Goal: Transaction & Acquisition: Purchase product/service

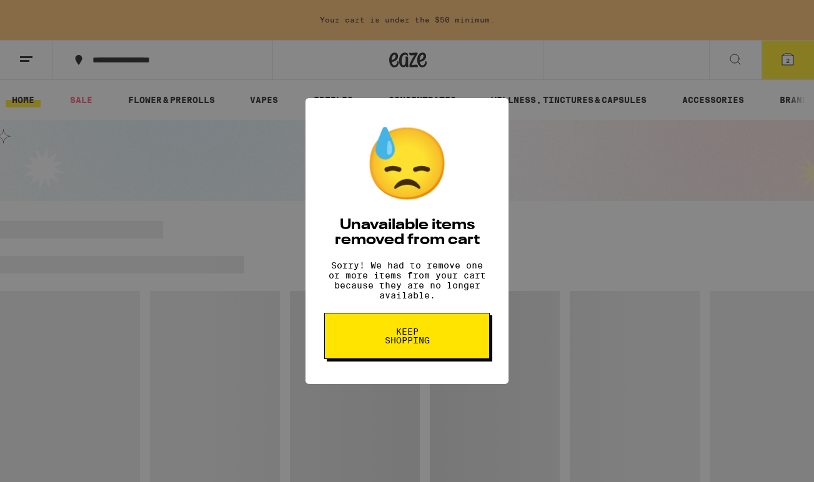
click at [434, 313] on div "😓 Unavailable items removed from cart Sorry! We had to remove one or more items…" at bounding box center [406, 241] width 203 height 286
click at [416, 338] on span "Keep Shopping" at bounding box center [407, 335] width 64 height 17
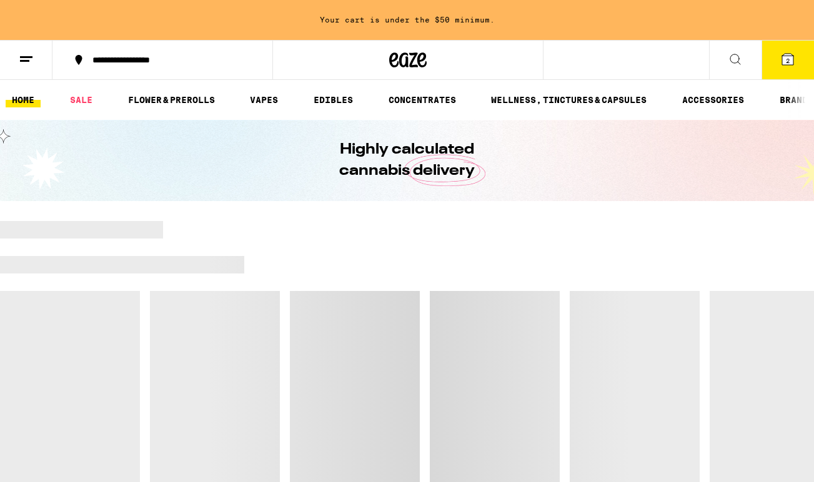
click at [791, 59] on icon at bounding box center [787, 59] width 11 height 11
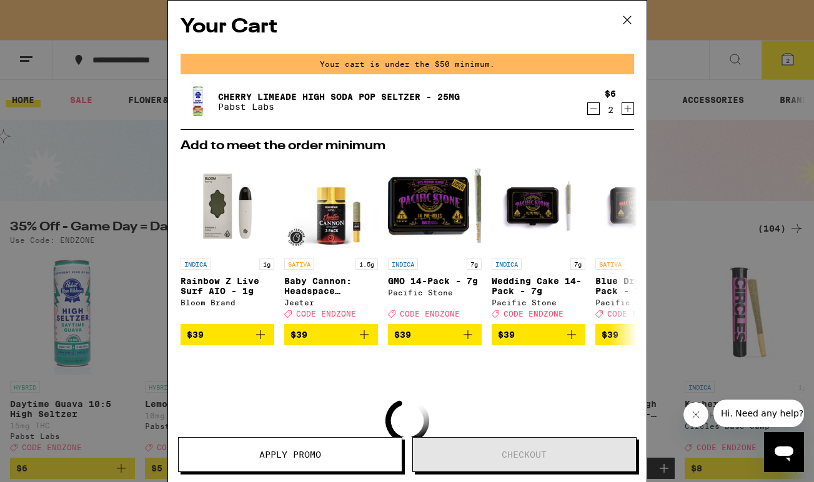
click at [589, 111] on icon "Decrement" at bounding box center [593, 108] width 11 height 15
click at [591, 112] on icon "Decrement" at bounding box center [593, 108] width 11 height 15
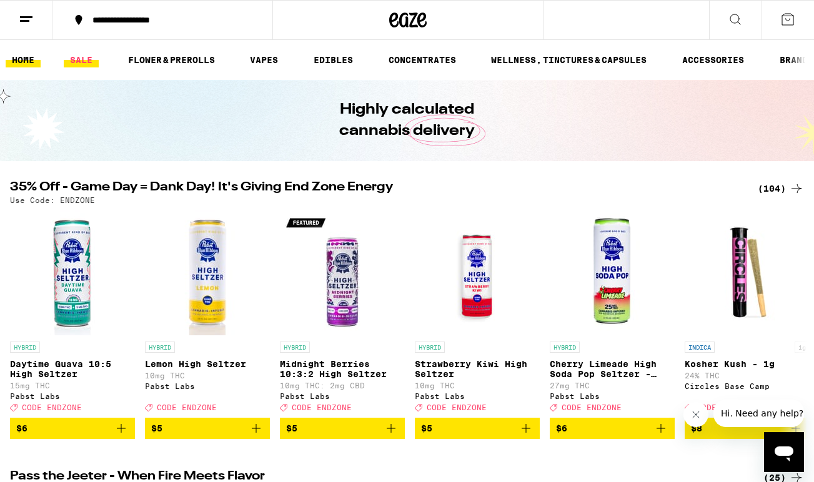
click at [81, 56] on link "SALE" at bounding box center [81, 59] width 35 height 15
click at [72, 57] on link "SALE" at bounding box center [81, 59] width 35 height 15
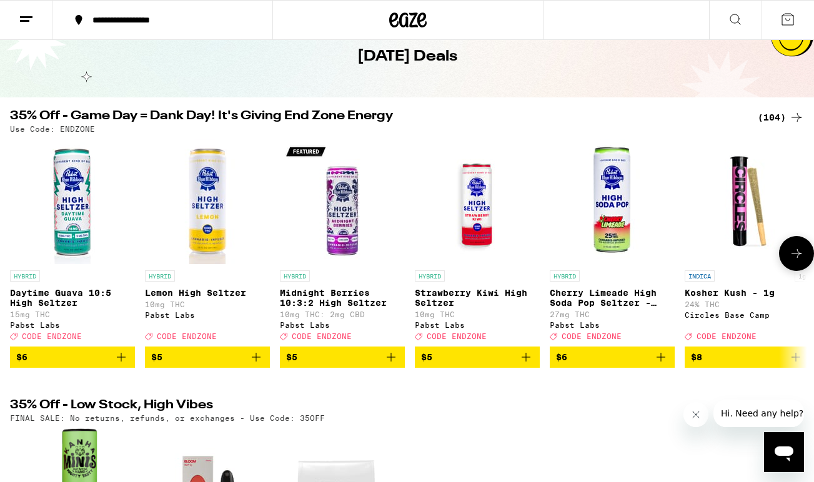
scroll to position [45, 0]
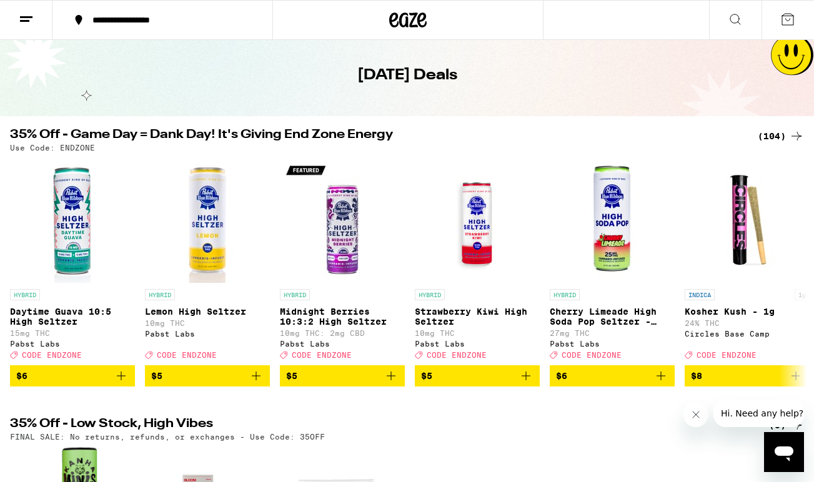
click at [773, 138] on div "(104)" at bounding box center [781, 136] width 46 height 15
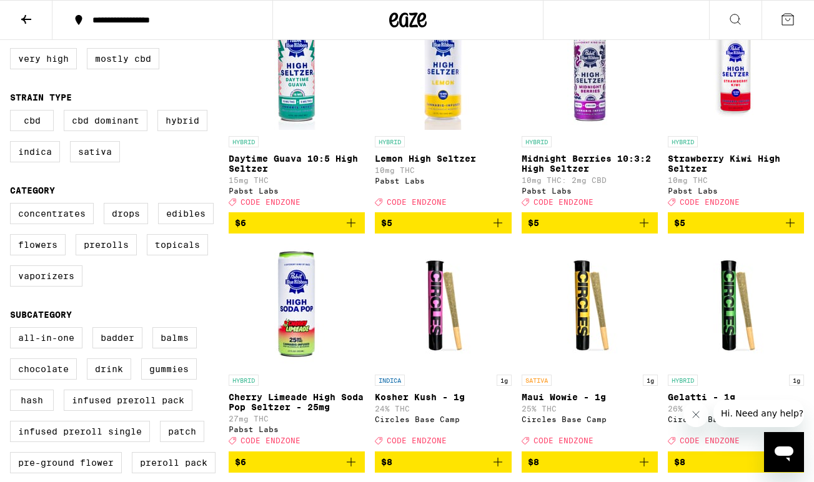
scroll to position [180, 0]
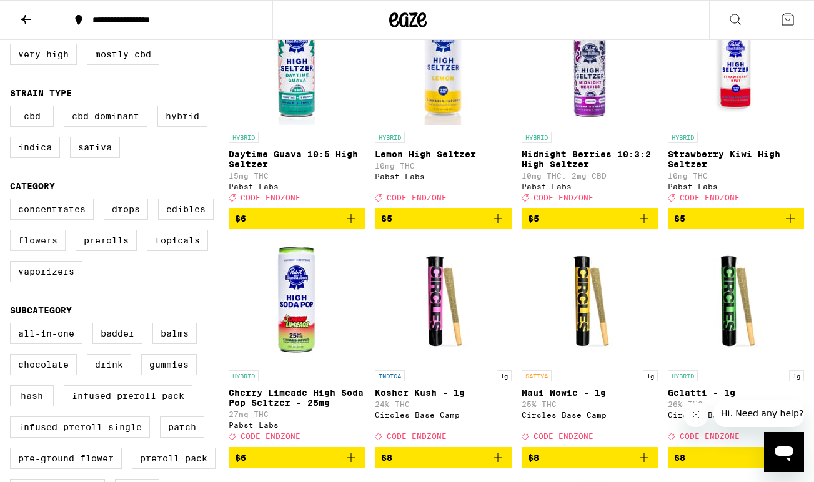
click at [37, 251] on label "Flowers" at bounding box center [38, 240] width 56 height 21
click at [13, 201] on input "Flowers" at bounding box center [12, 201] width 1 height 1
checkbox input "true"
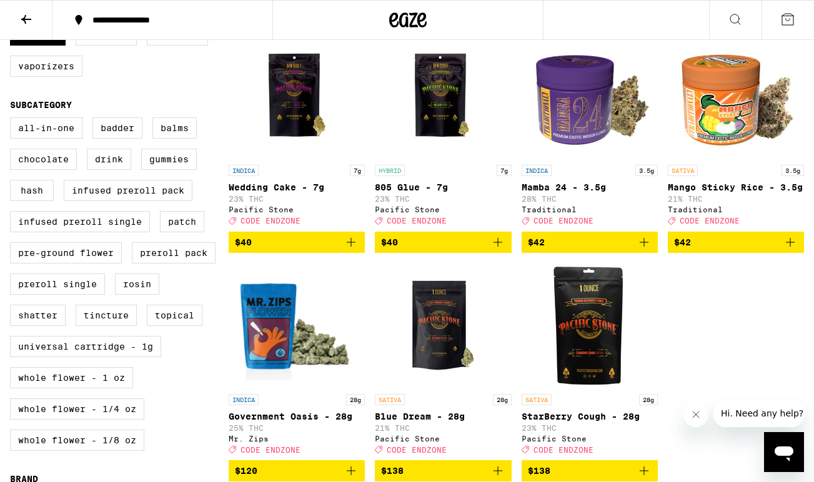
scroll to position [396, 0]
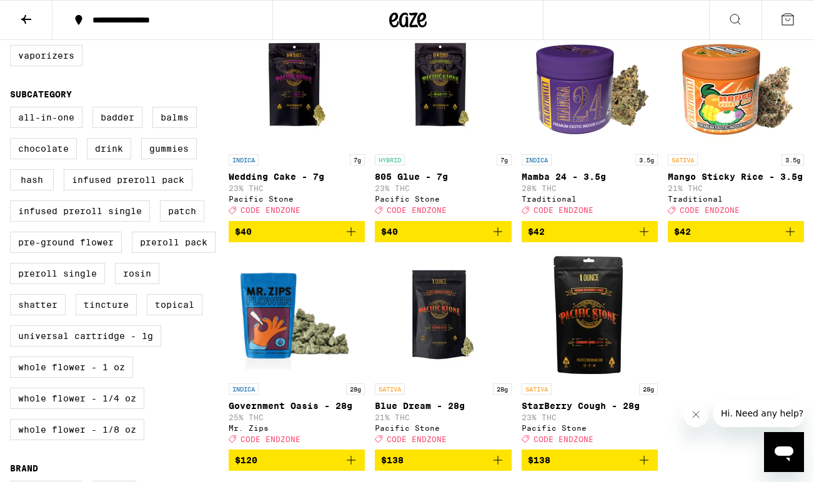
click at [643, 236] on icon "Add to bag" at bounding box center [644, 231] width 9 height 9
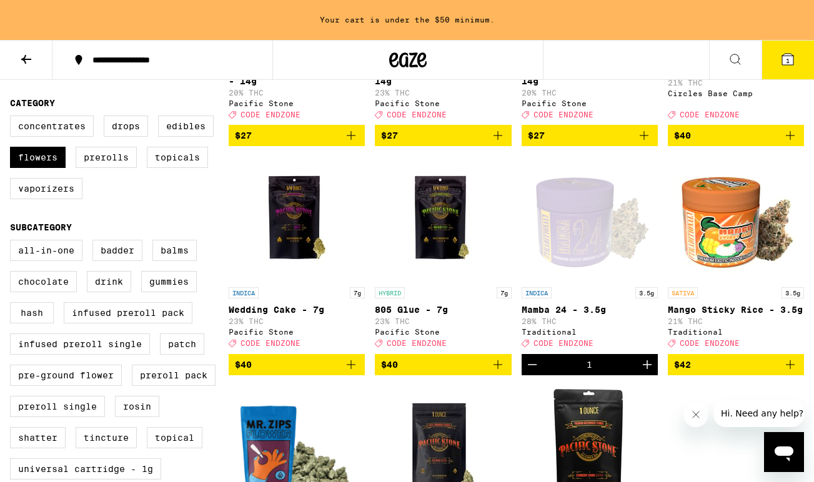
scroll to position [310, 0]
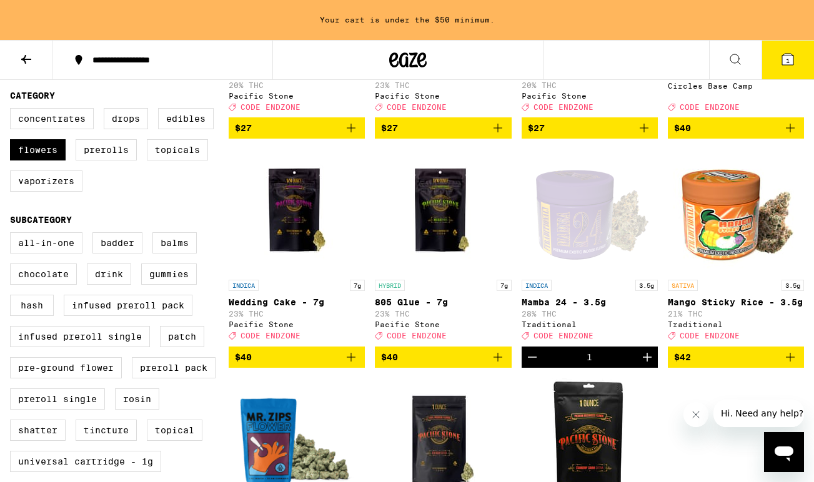
click at [791, 365] on icon "Add to bag" at bounding box center [790, 357] width 15 height 15
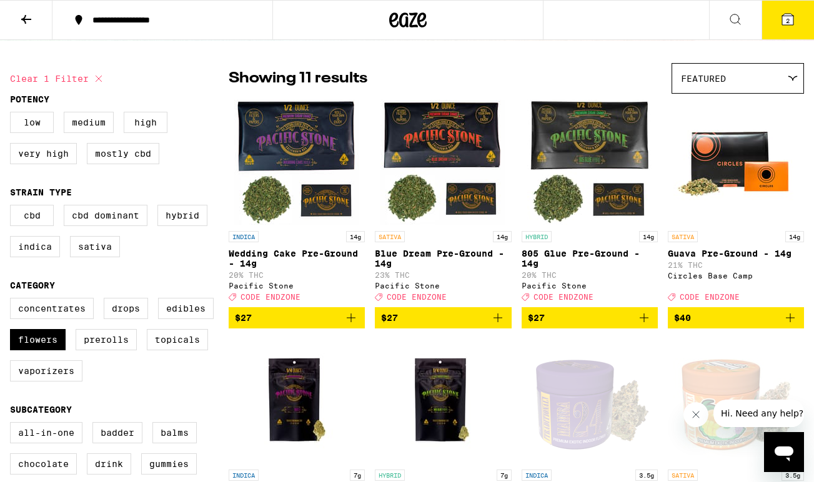
scroll to position [29, 0]
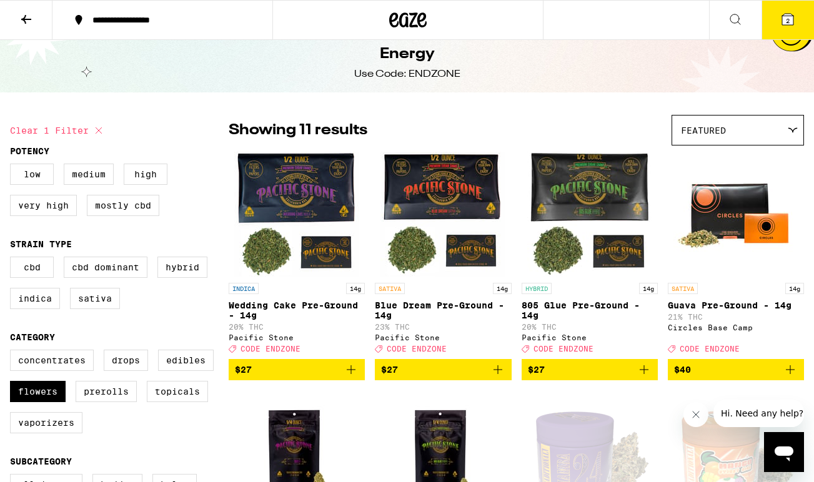
click at [788, 23] on span "2" at bounding box center [788, 20] width 4 height 7
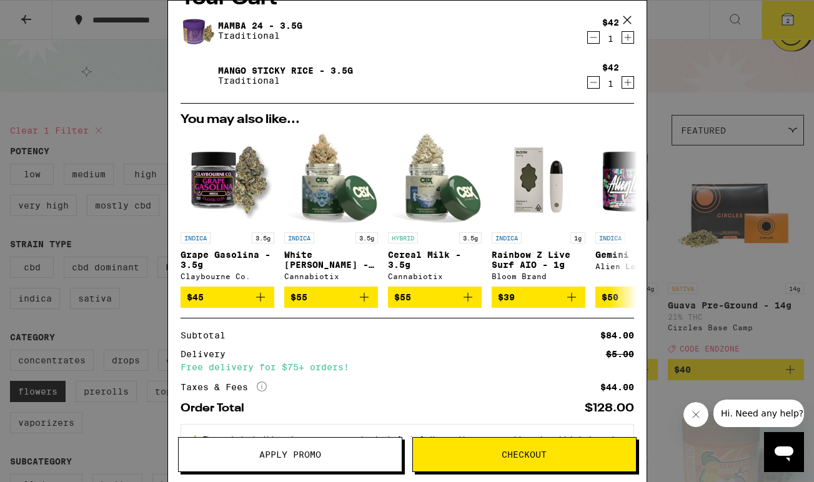
scroll to position [81, 0]
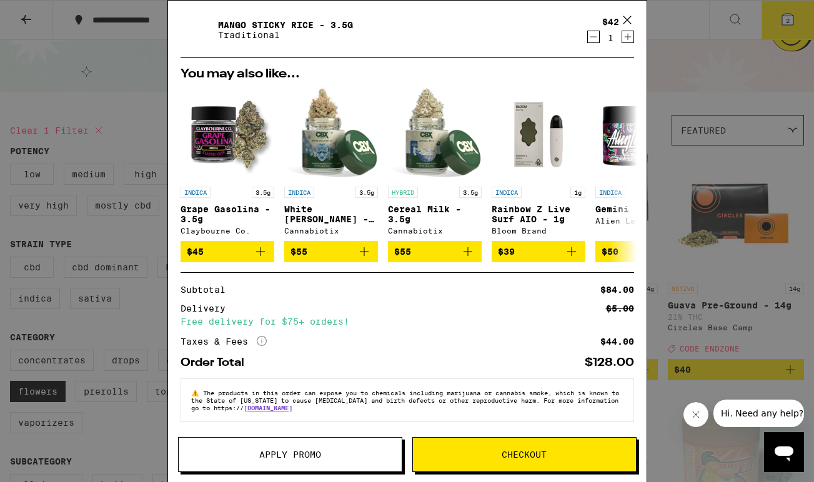
click at [289, 452] on span "Apply Promo" at bounding box center [290, 454] width 62 height 9
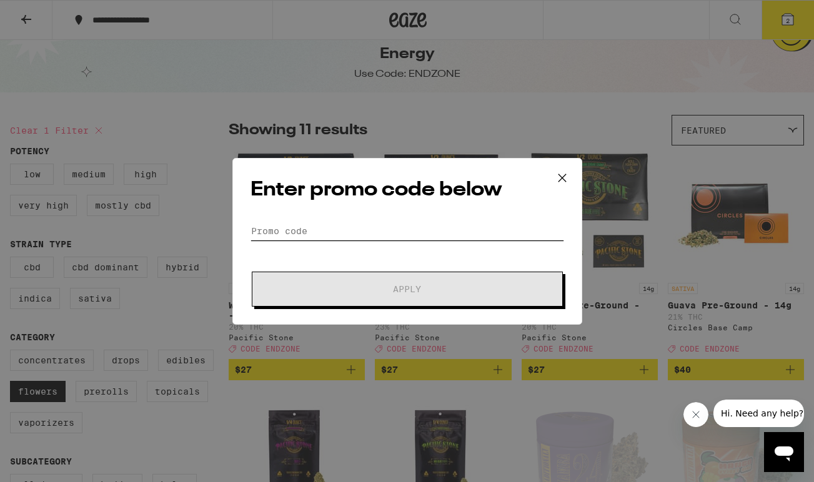
click at [310, 232] on input "Promo Code" at bounding box center [407, 231] width 314 height 19
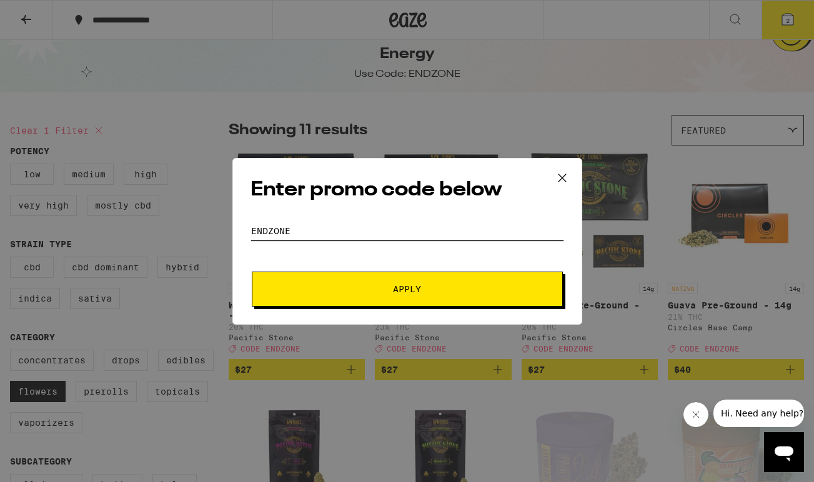
type input "endzone"
click at [331, 296] on button "Apply" at bounding box center [407, 289] width 311 height 35
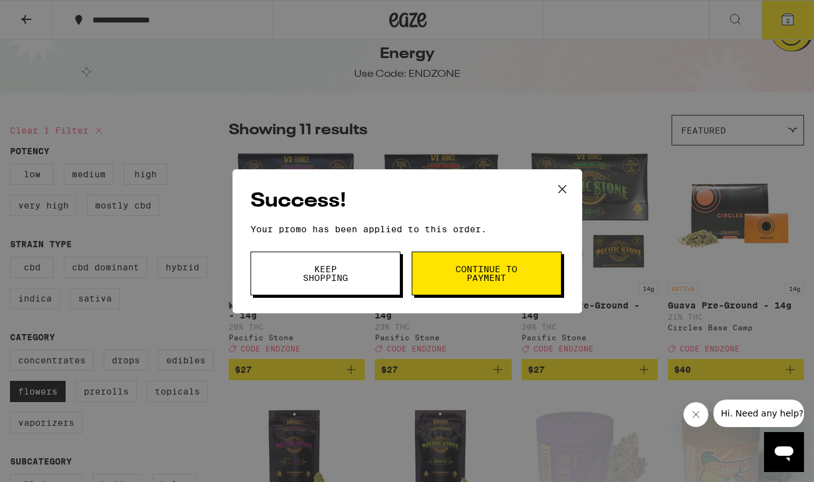
click at [474, 273] on span "Continue to payment" at bounding box center [487, 273] width 64 height 17
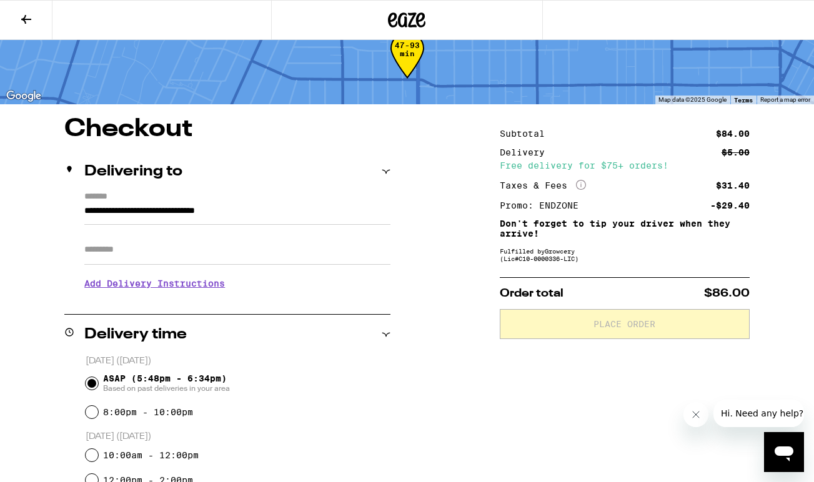
scroll to position [30, 0]
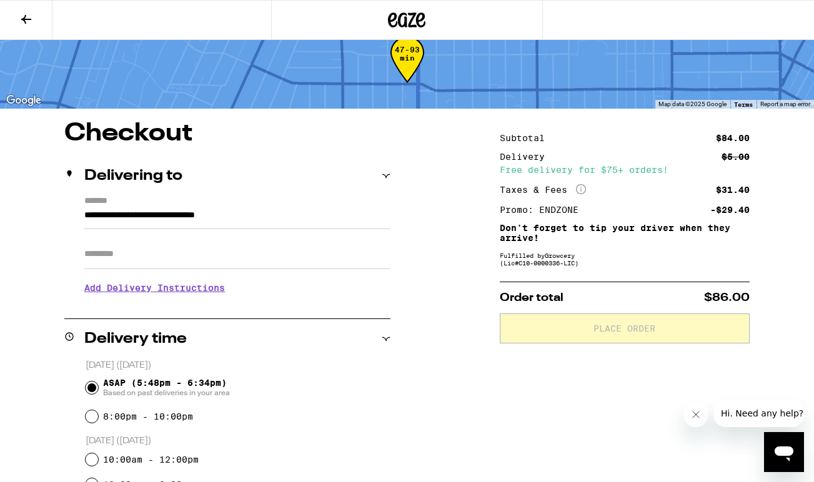
click at [26, 17] on icon at bounding box center [26, 19] width 15 height 15
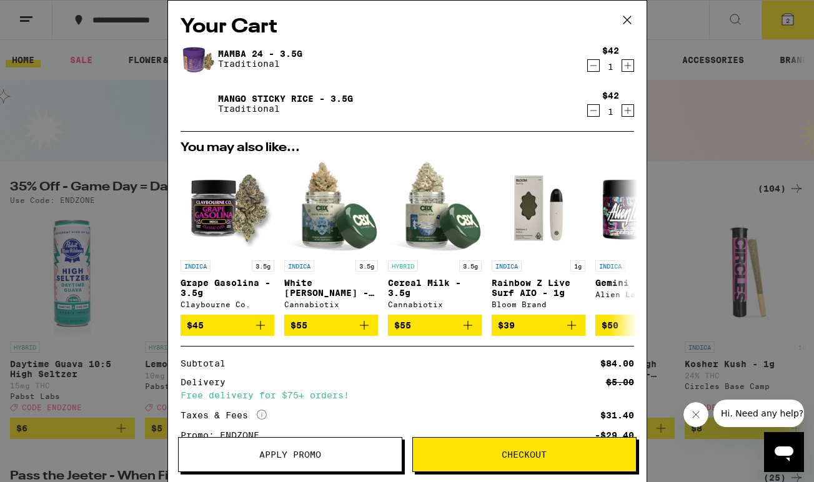
click at [627, 19] on icon at bounding box center [627, 20] width 19 height 19
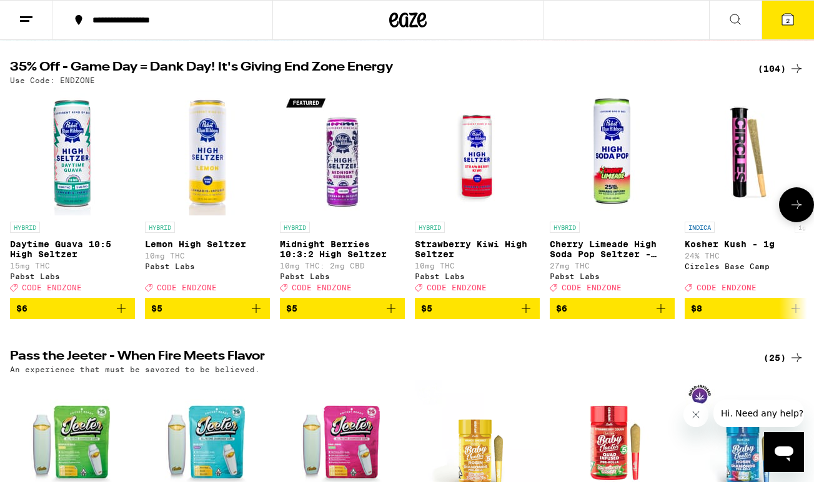
scroll to position [72, 0]
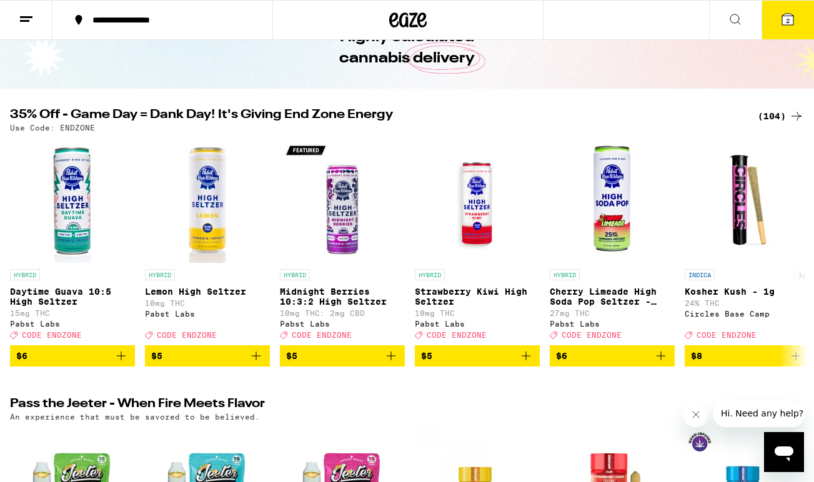
click at [767, 114] on div "(104)" at bounding box center [781, 116] width 46 height 15
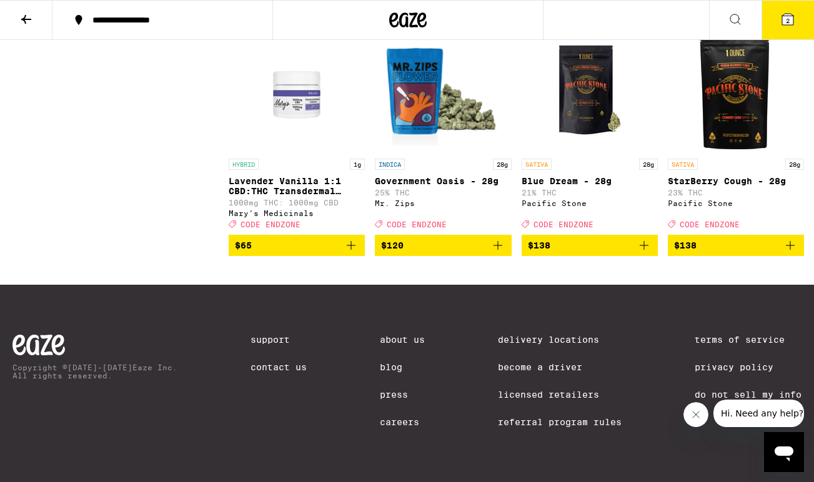
scroll to position [6146, 0]
click at [795, 17] on icon at bounding box center [787, 19] width 15 height 15
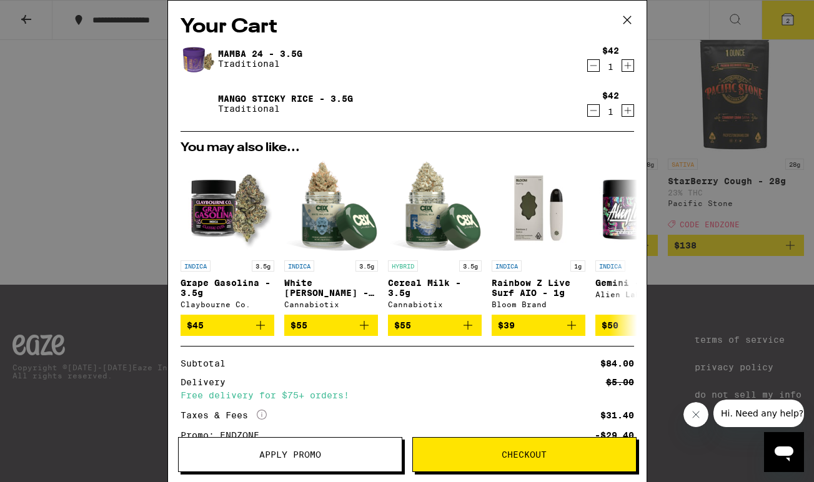
click at [706, 138] on div "Your Cart Mamba 24 - 3.5g Traditional $42 1 Mango Sticky Rice - 3.5g Traditiona…" at bounding box center [407, 241] width 814 height 482
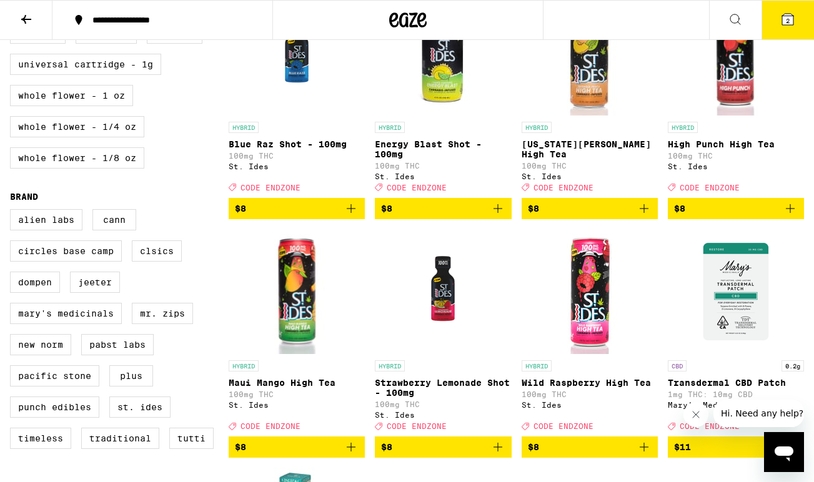
scroll to position [662, 0]
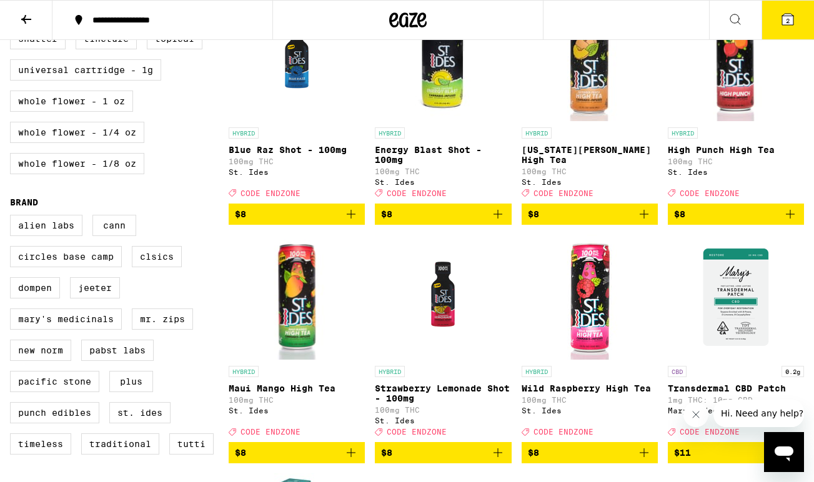
click at [793, 15] on icon at bounding box center [787, 19] width 15 height 15
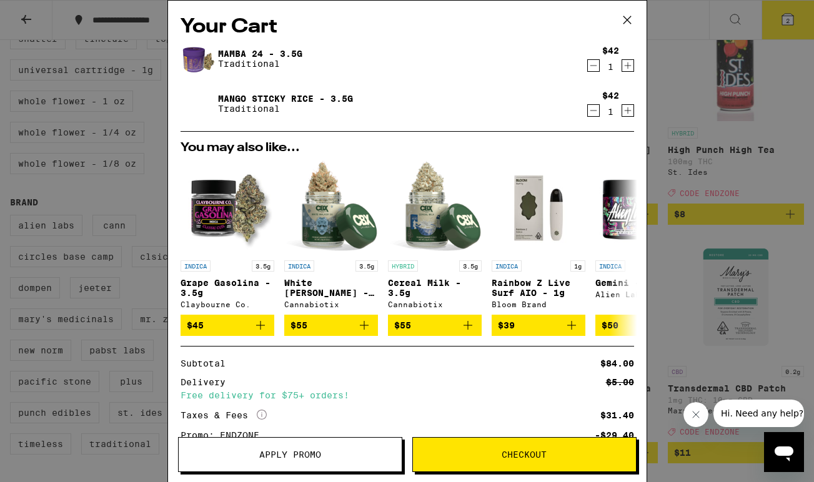
click at [496, 458] on span "Checkout" at bounding box center [524, 454] width 223 height 9
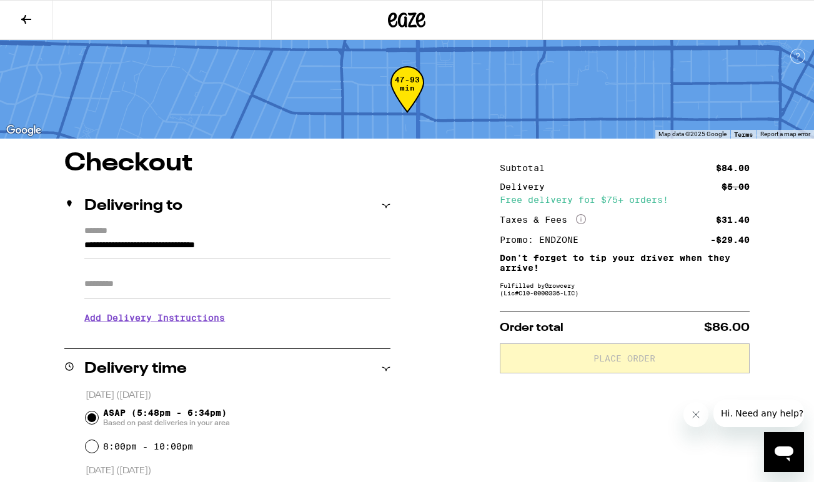
click at [30, 17] on icon at bounding box center [26, 19] width 15 height 15
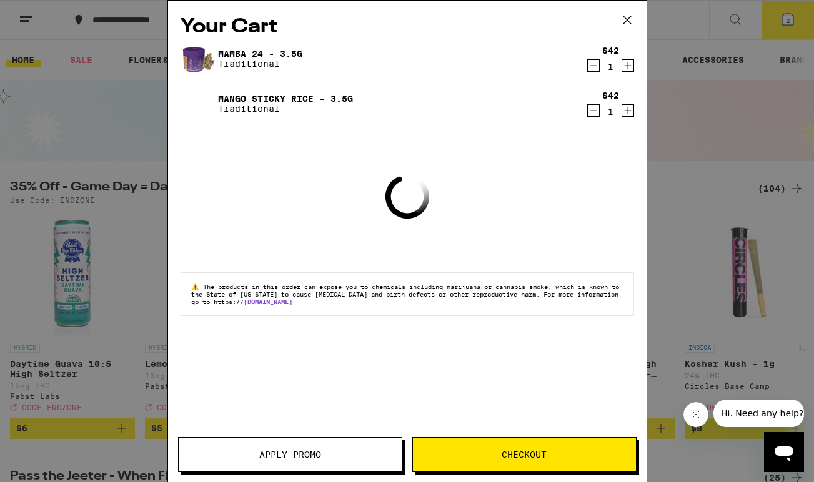
click at [597, 115] on icon "Decrement" at bounding box center [593, 110] width 11 height 15
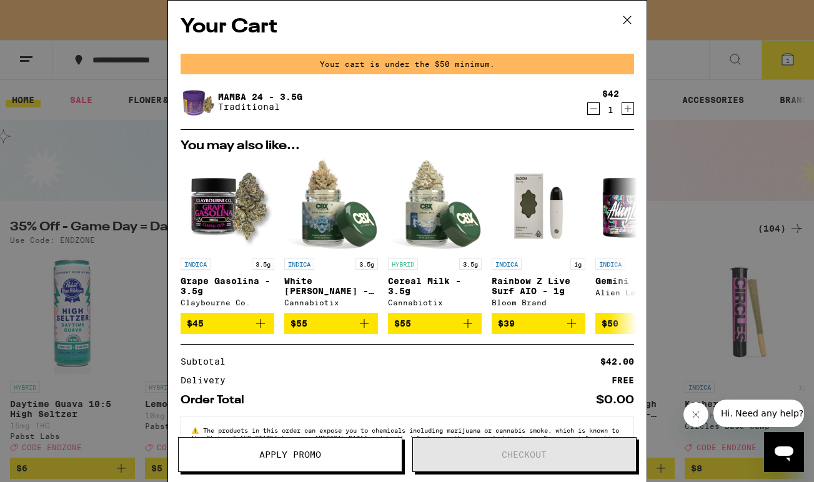
click at [687, 76] on div "Your Cart Your cart is under the $50 minimum. Mamba 24 - 3.5g Traditional $42 1…" at bounding box center [407, 241] width 814 height 482
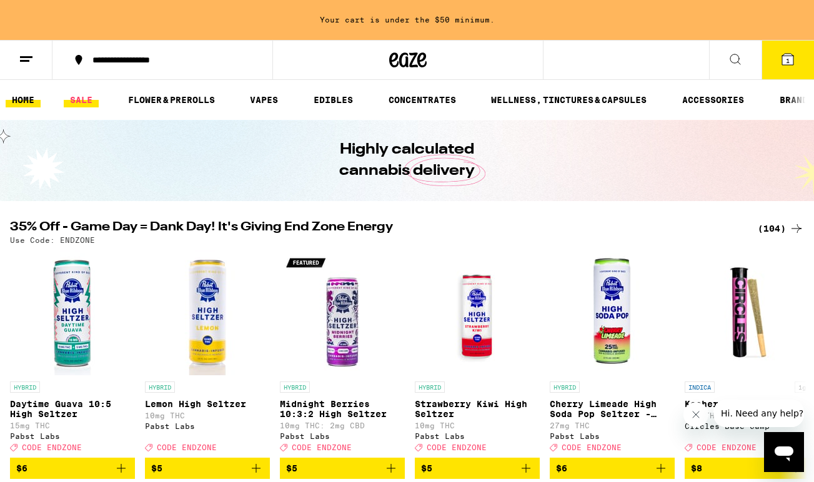
click at [91, 98] on link "SALE" at bounding box center [81, 99] width 35 height 15
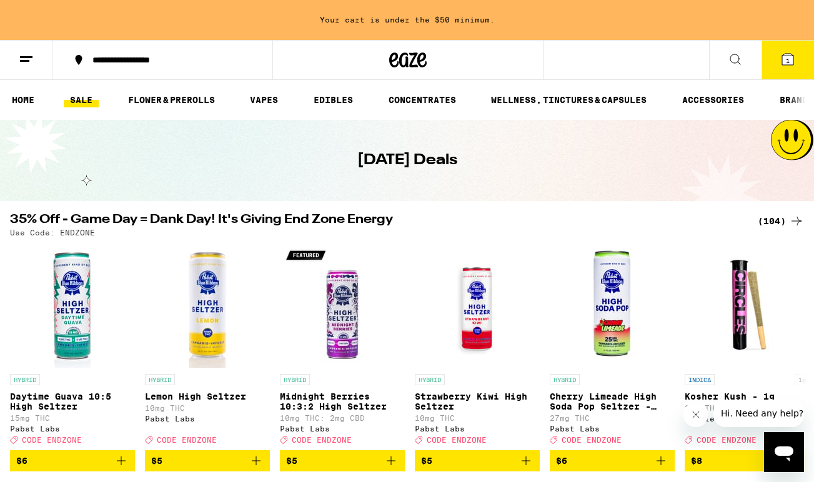
click at [773, 220] on div "(104)" at bounding box center [781, 221] width 46 height 15
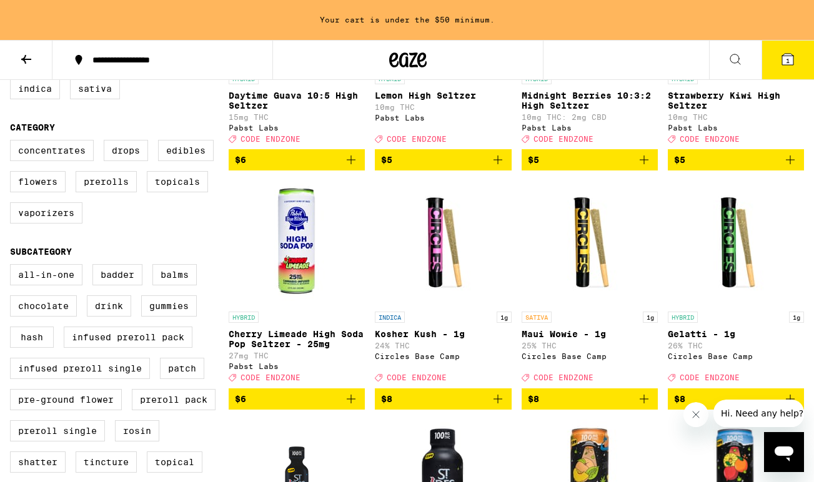
scroll to position [280, 0]
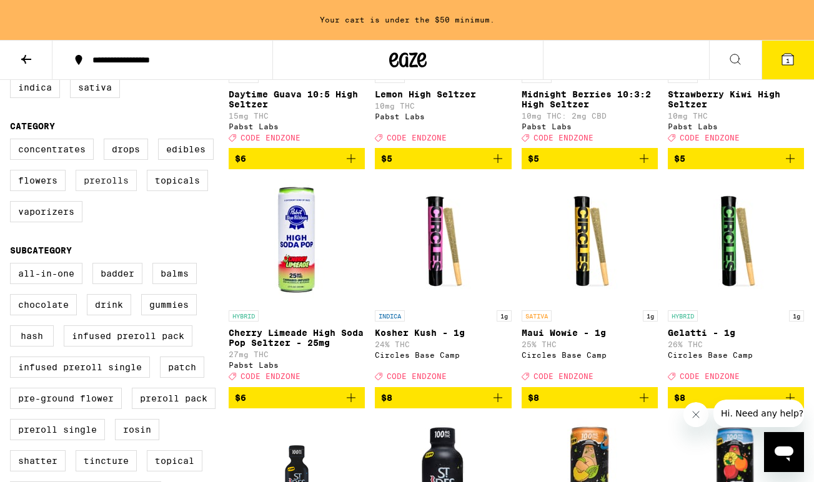
click at [108, 191] on label "Prerolls" at bounding box center [106, 180] width 61 height 21
click at [13, 141] on input "Prerolls" at bounding box center [12, 141] width 1 height 1
checkbox input "true"
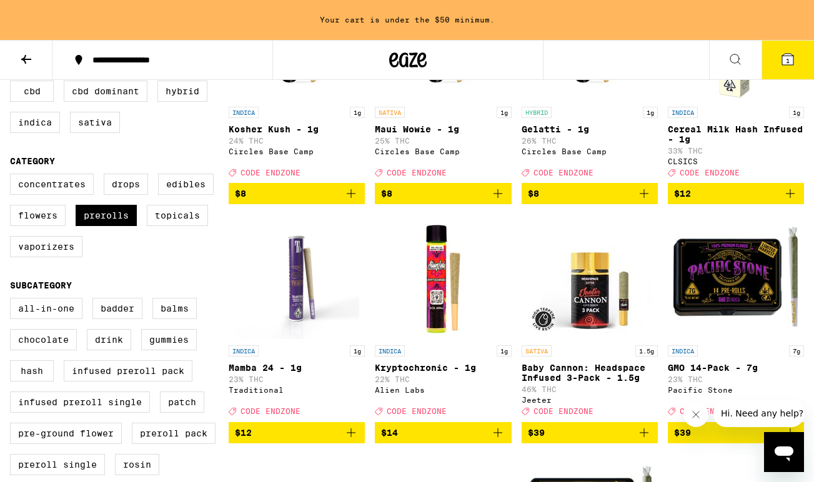
scroll to position [239, 0]
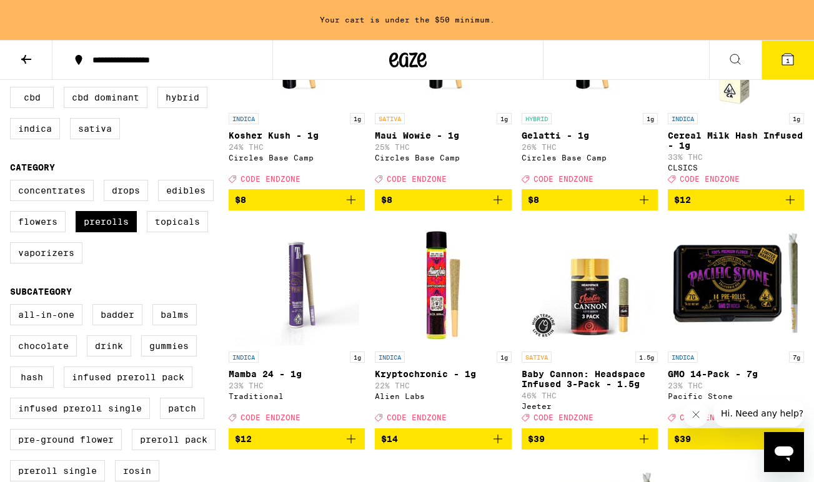
click at [498, 447] on icon "Add to bag" at bounding box center [497, 439] width 15 height 15
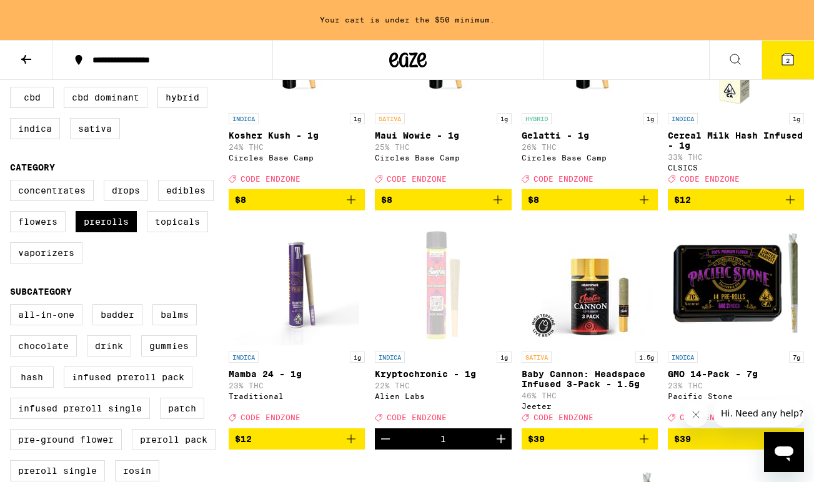
scroll to position [199, 0]
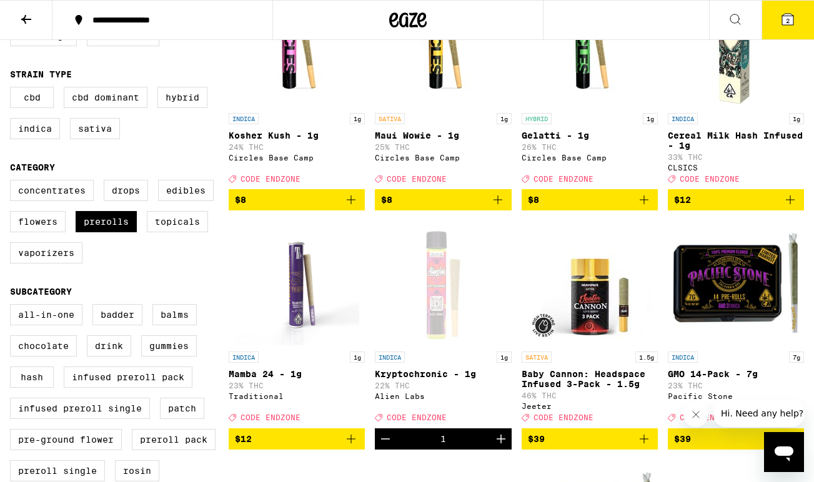
click at [790, 24] on icon at bounding box center [787, 19] width 11 height 11
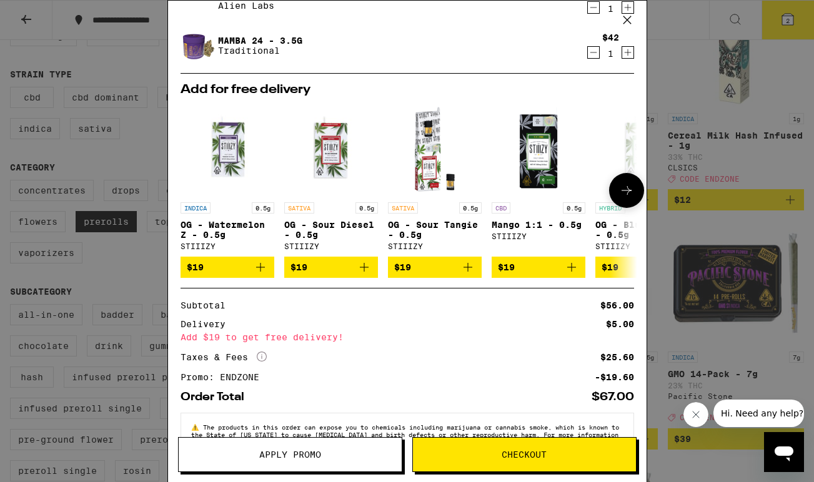
scroll to position [100, 0]
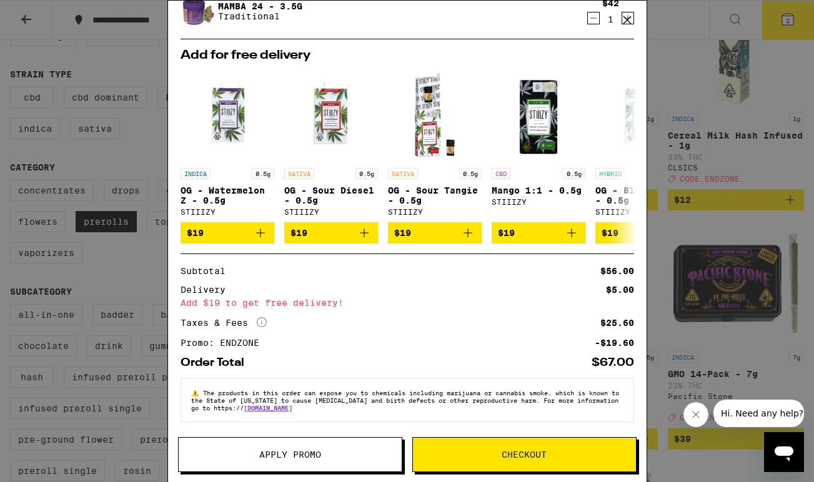
click at [320, 458] on span "Apply Promo" at bounding box center [290, 454] width 62 height 9
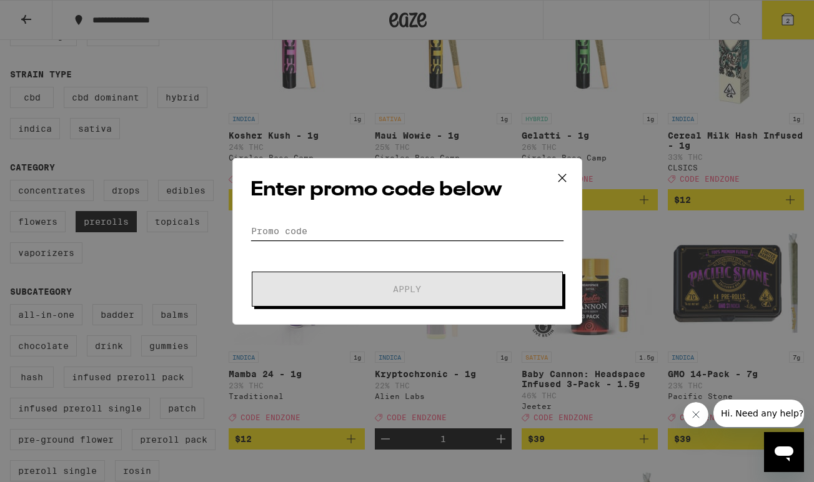
click at [280, 231] on input "Promo Code" at bounding box center [407, 231] width 314 height 19
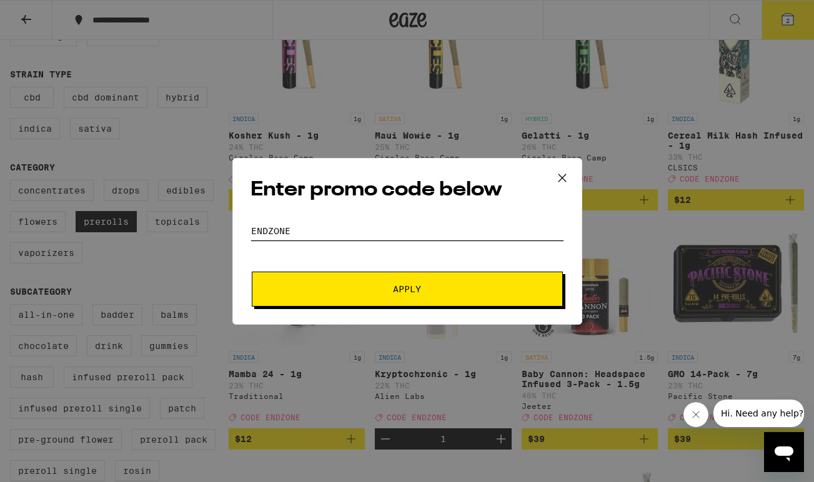
type input "endzone"
click at [349, 302] on button "Apply" at bounding box center [407, 289] width 311 height 35
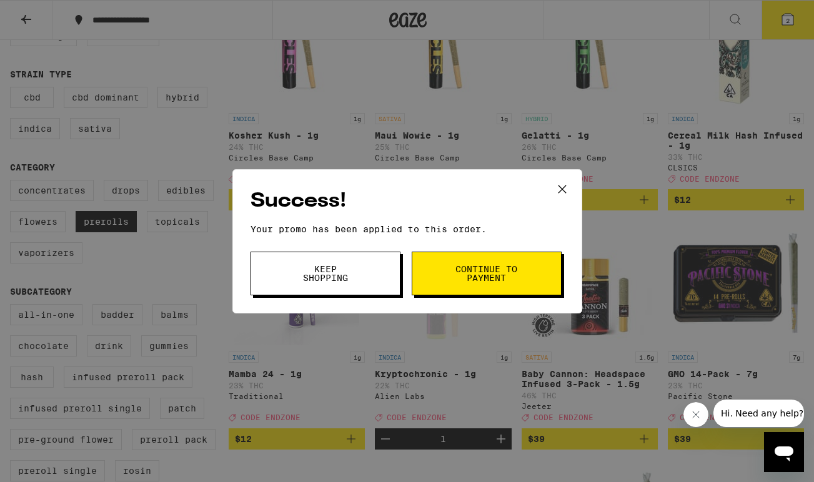
click at [477, 276] on span "Continue to payment" at bounding box center [487, 273] width 64 height 17
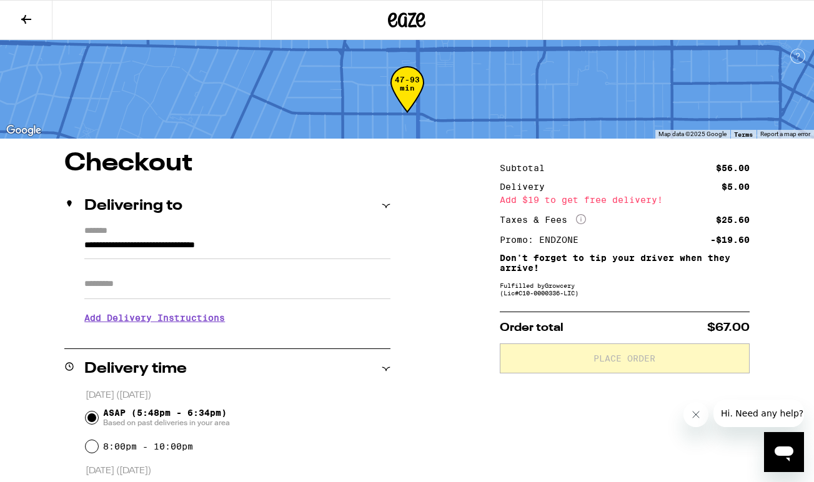
click at [229, 285] on input "Apt/Suite" at bounding box center [237, 284] width 306 height 30
type input "***"
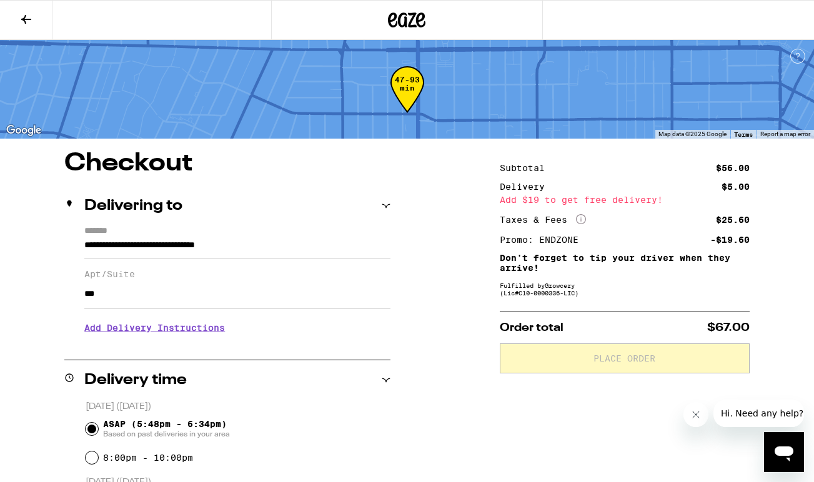
click at [192, 332] on h3 "Add Delivery Instructions" at bounding box center [237, 328] width 306 height 29
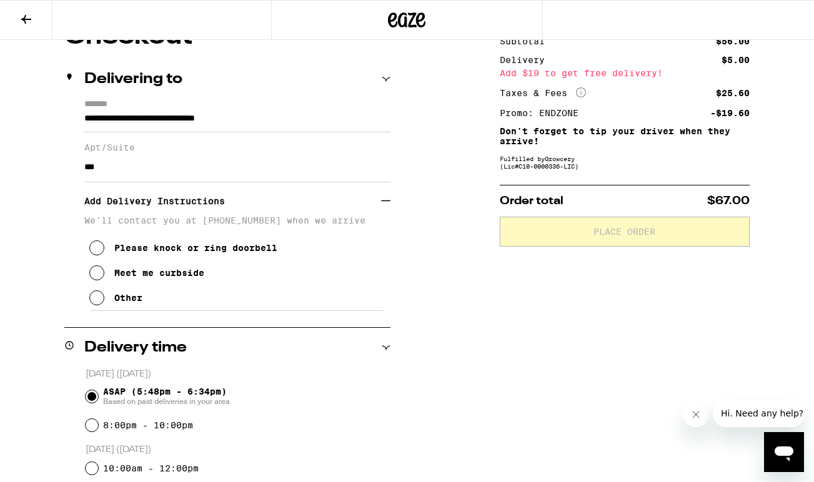
scroll to position [139, 0]
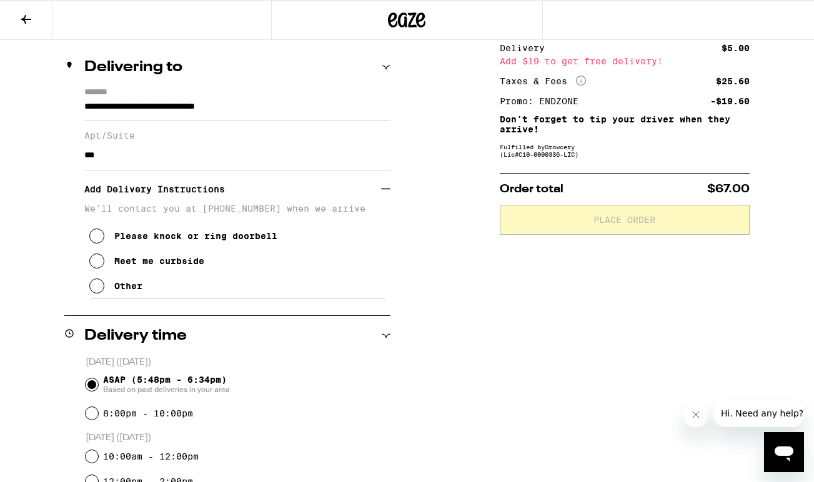
click at [152, 274] on button "Meet me curbside" at bounding box center [146, 261] width 115 height 25
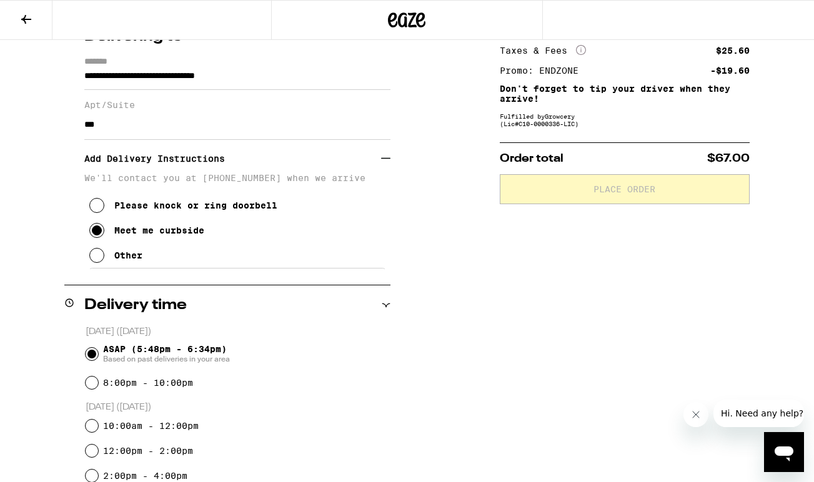
scroll to position [190, 0]
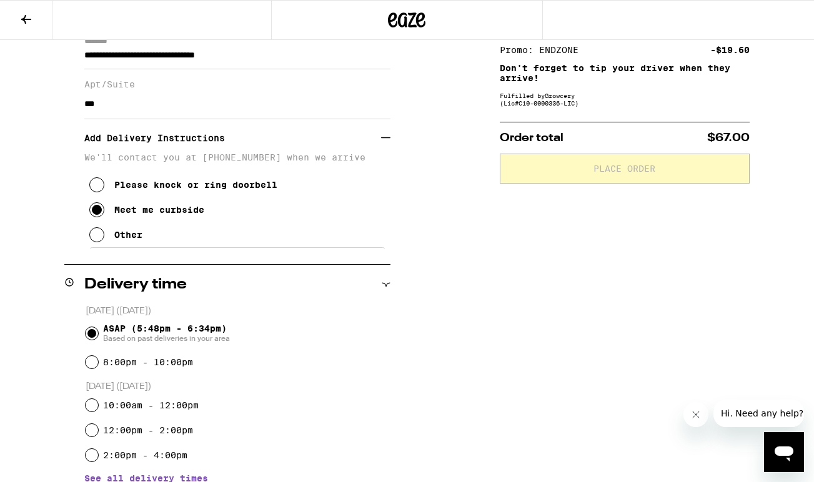
click at [131, 240] on div "Other" at bounding box center [128, 235] width 28 height 10
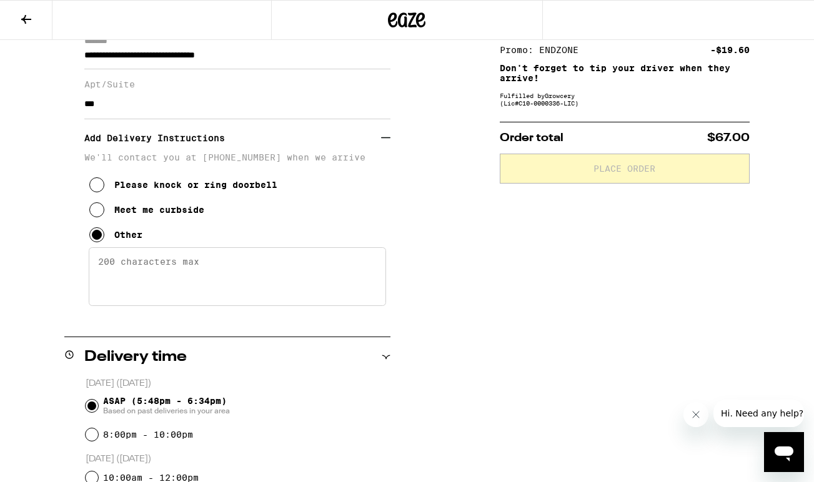
click at [140, 269] on textarea "Enter any other delivery instructions you want driver to know" at bounding box center [237, 276] width 297 height 59
click at [158, 269] on textarea "Please call and I can meet you out in front of the apartment" at bounding box center [237, 276] width 297 height 59
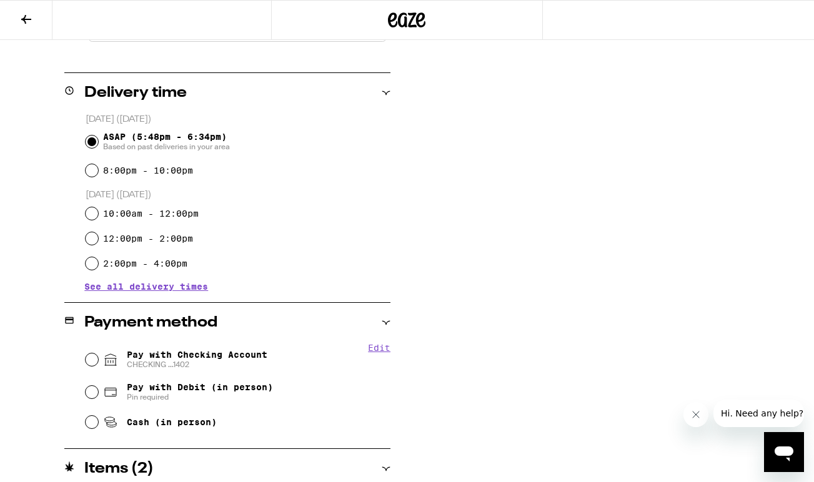
scroll to position [552, 0]
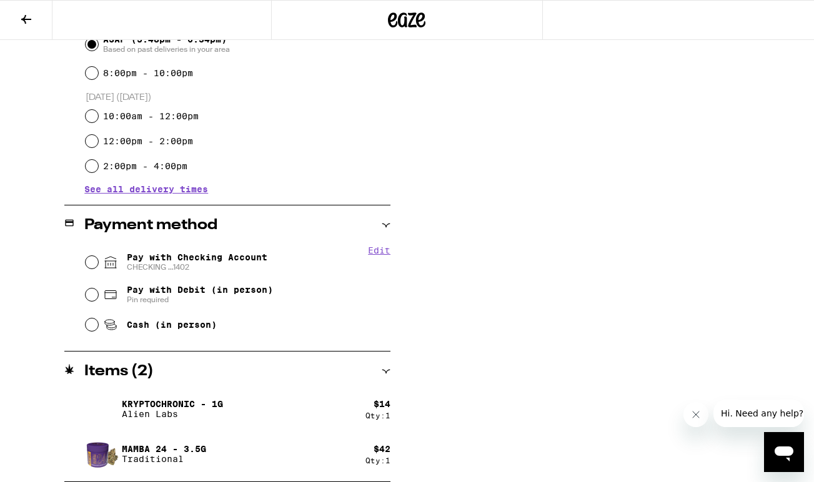
type textarea "Please call when you arrive and I can meet you out in front of the apartment"
click at [197, 261] on span "Pay with Checking Account CHECKING ...1402" at bounding box center [197, 262] width 141 height 20
click at [98, 261] on input "Pay with Checking Account CHECKING ...1402" at bounding box center [92, 262] width 12 height 12
radio input "true"
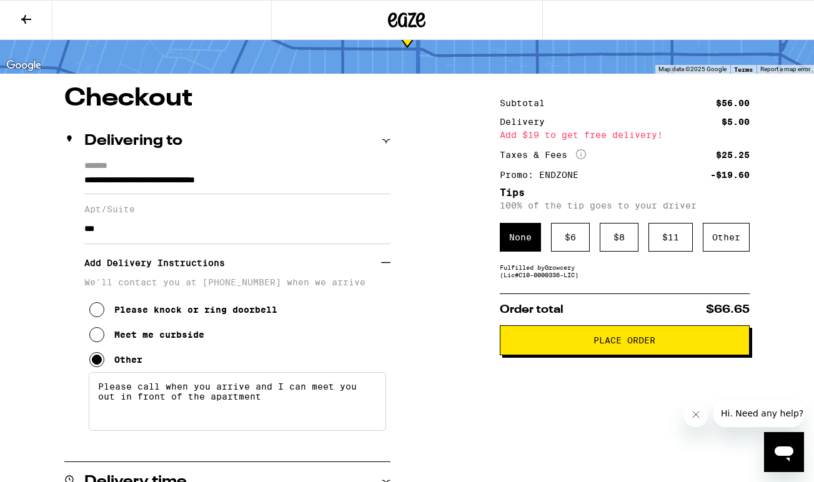
scroll to position [0, 0]
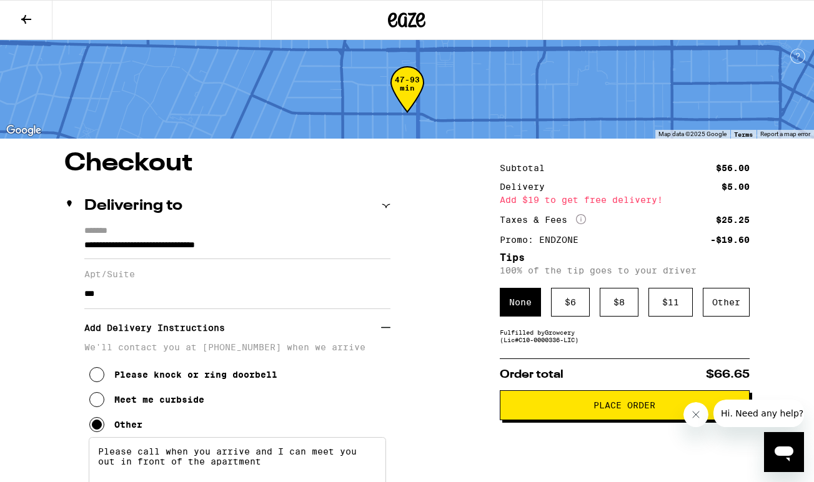
click at [527, 410] on span "Place Order" at bounding box center [624, 405] width 229 height 9
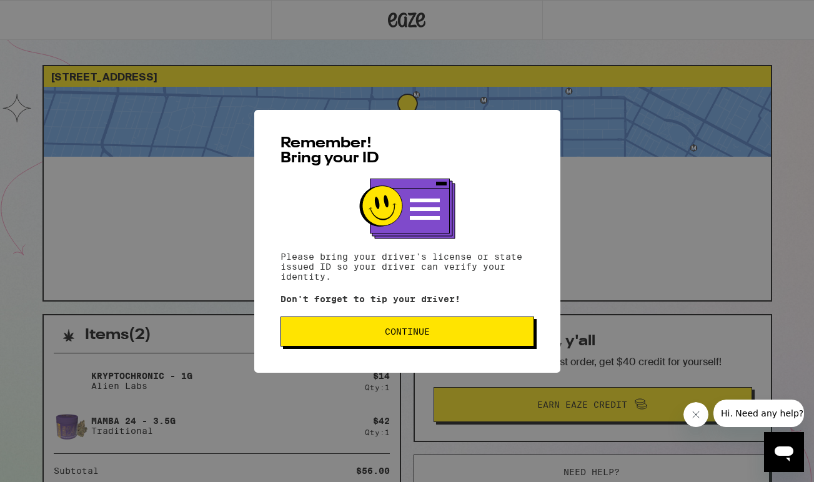
click at [406, 329] on span "Continue" at bounding box center [407, 331] width 45 height 9
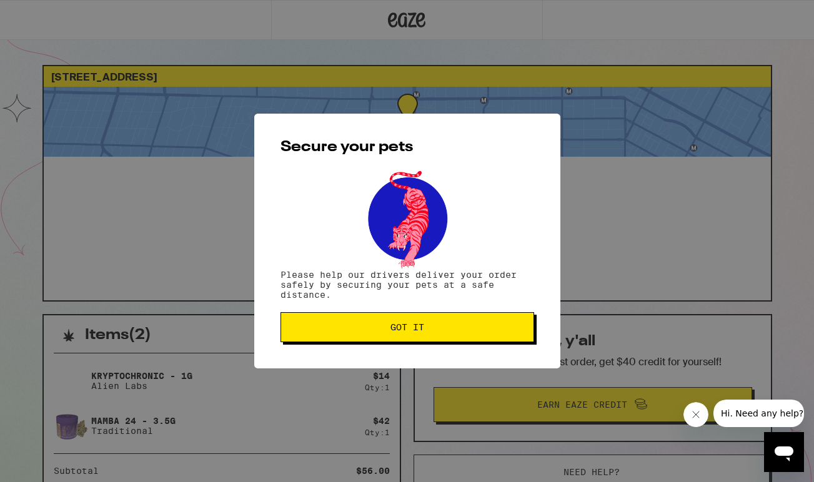
click at [382, 336] on button "Got it" at bounding box center [407, 327] width 254 height 30
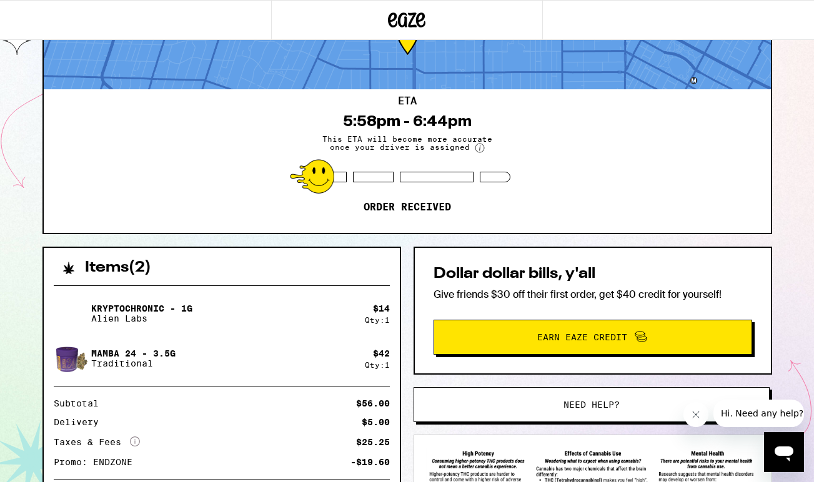
scroll to position [49, 0]
